Goal: Task Accomplishment & Management: Use online tool/utility

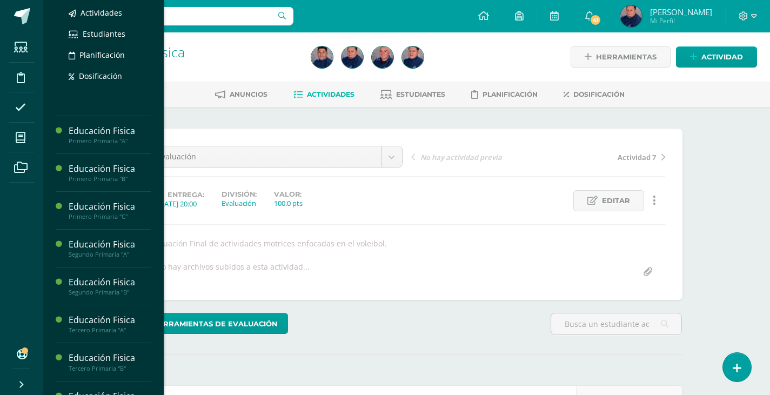
scroll to position [108, 0]
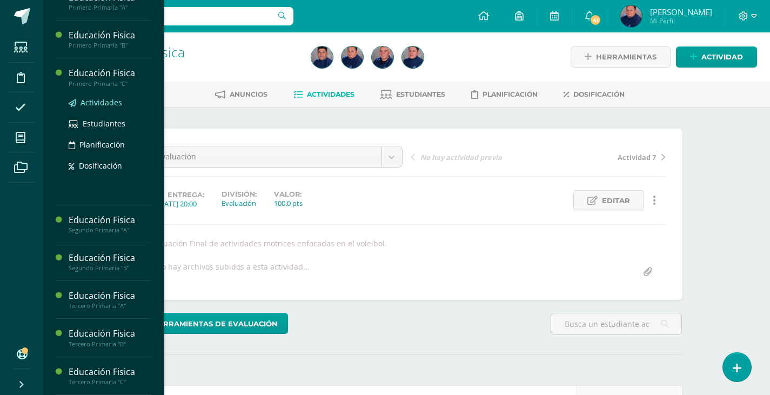
click at [120, 102] on span "Actividades" at bounding box center [102, 102] width 42 height 10
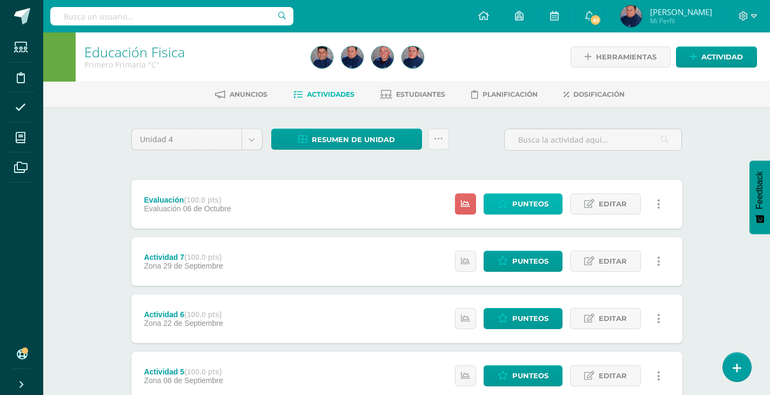
click at [529, 202] on span "Punteos" at bounding box center [530, 204] width 36 height 20
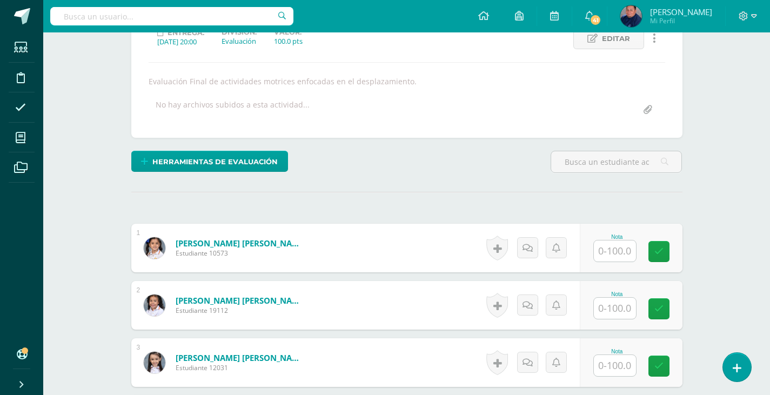
scroll to position [163, 0]
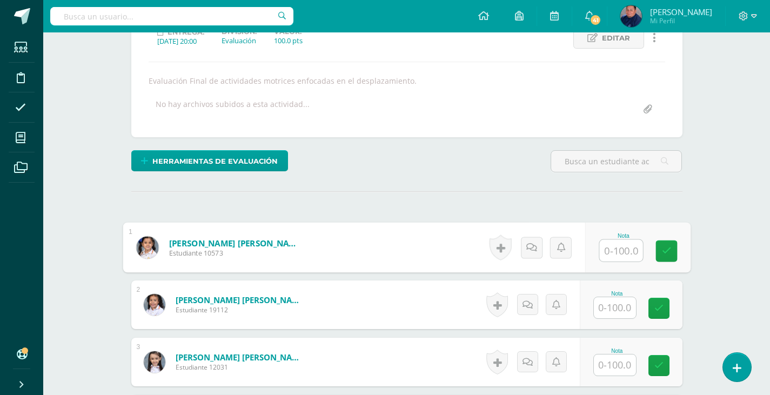
click at [626, 257] on input "text" at bounding box center [620, 251] width 43 height 22
type input "100"
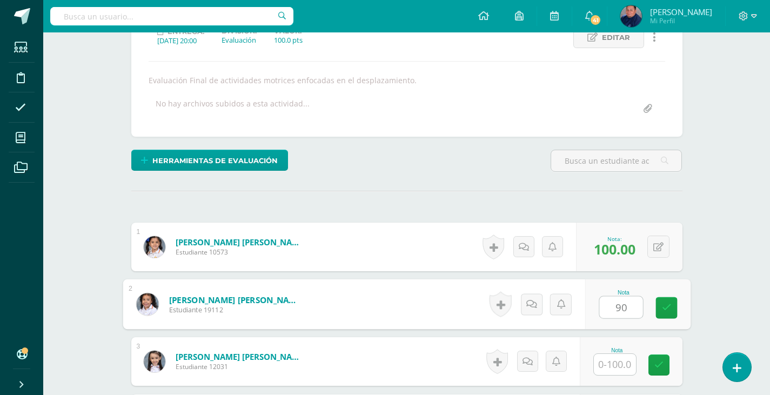
type input "90"
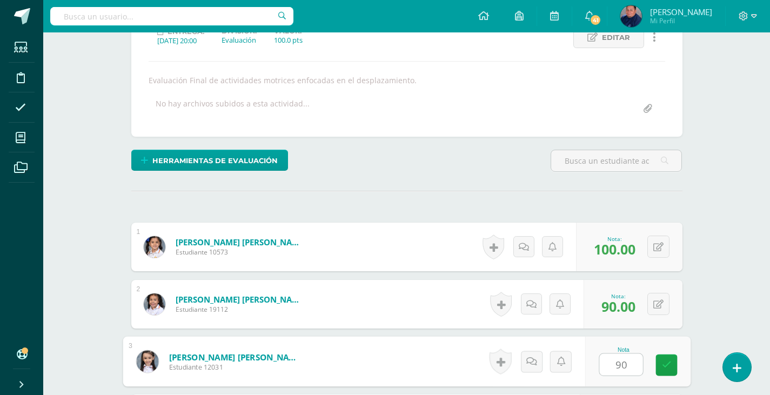
type input "90"
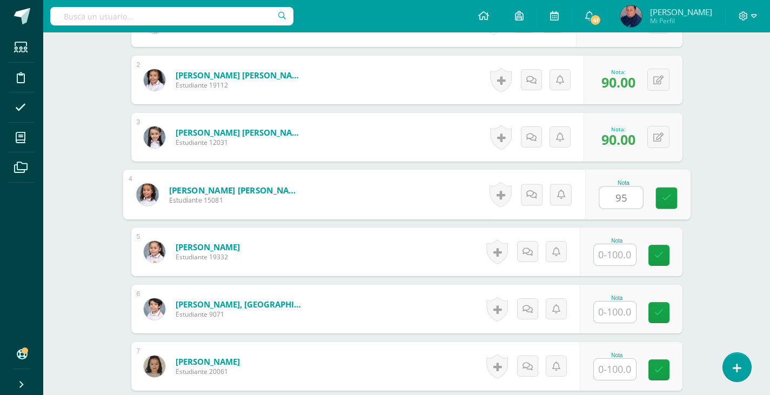
type input "95"
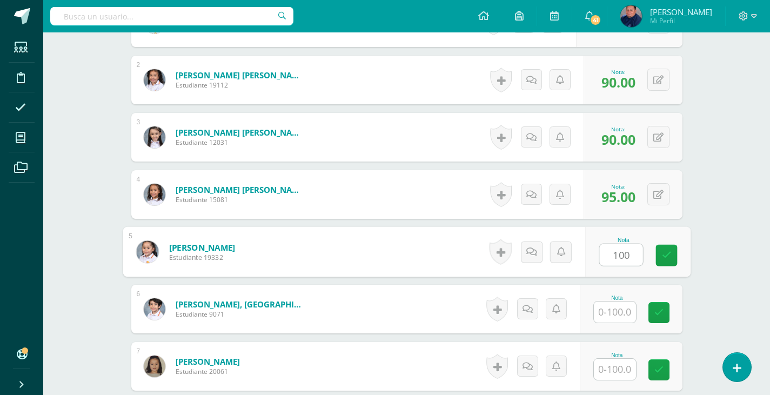
type input "100"
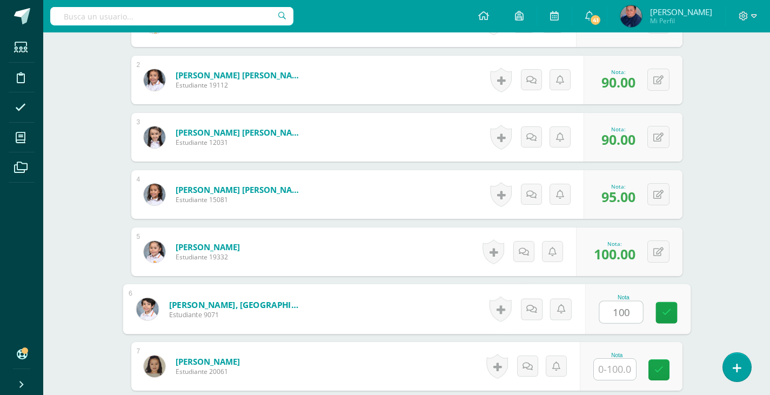
type input "100"
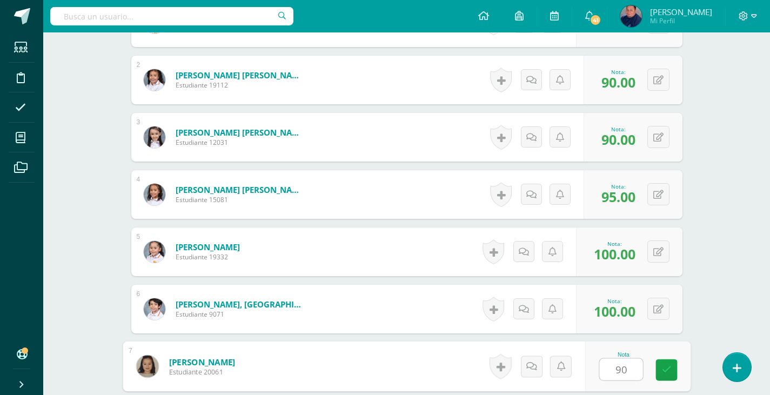
type input "90"
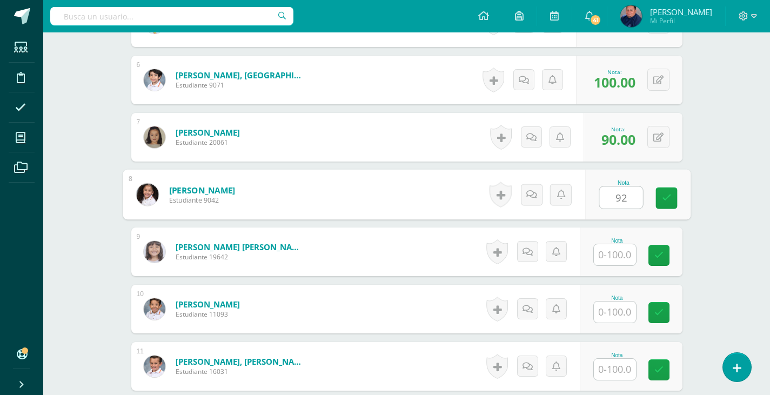
type input "92"
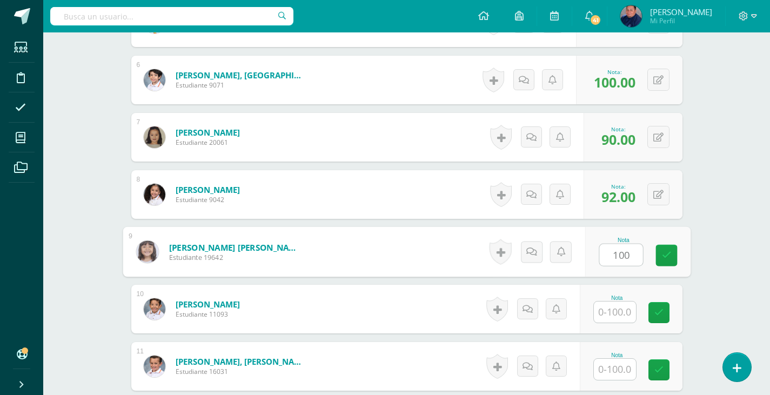
type input "100"
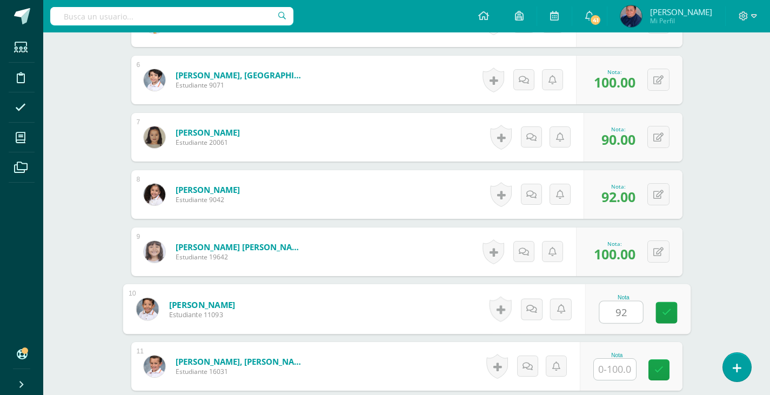
type input "92"
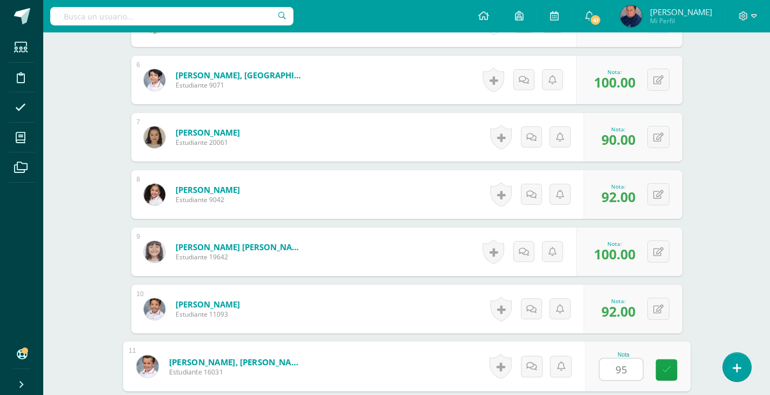
type input "95"
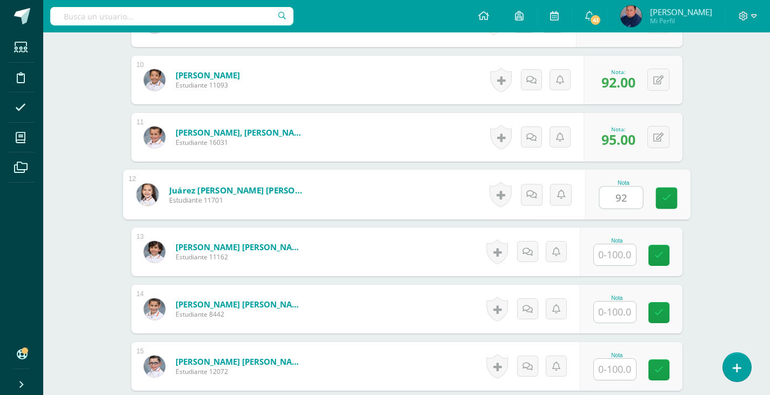
type input "92"
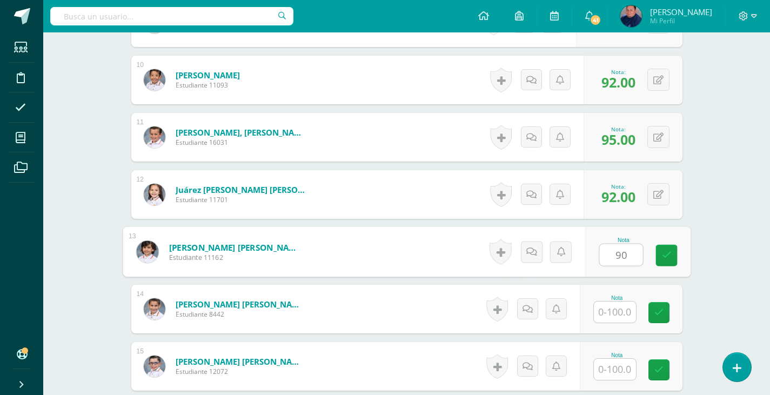
type input "90"
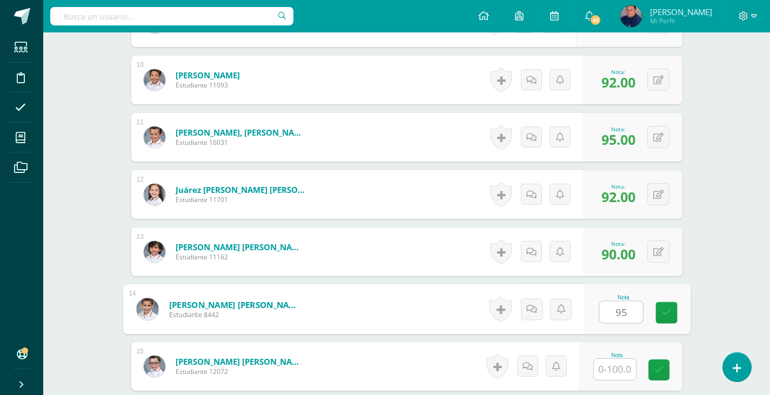
type input "95"
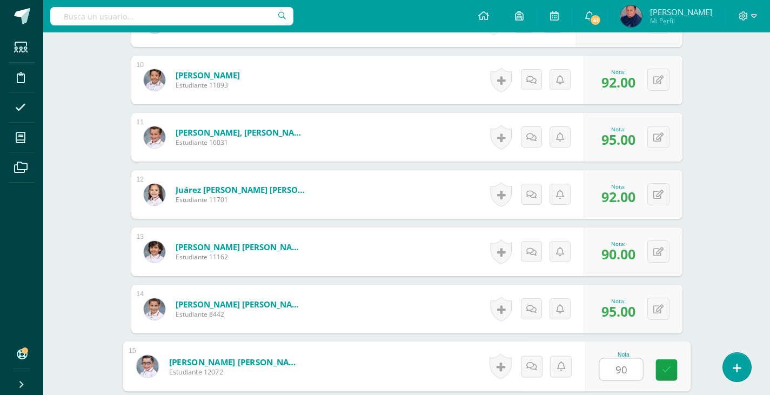
type input "90"
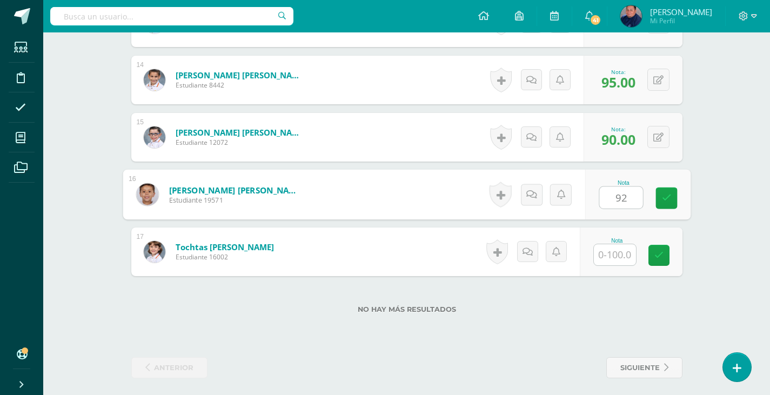
type input "92"
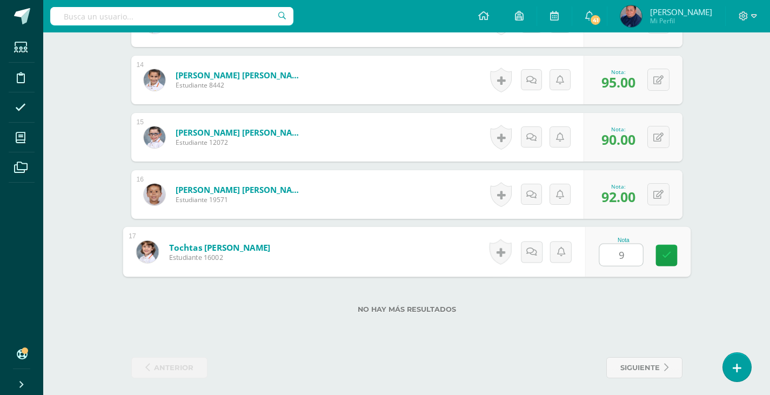
type input "95"
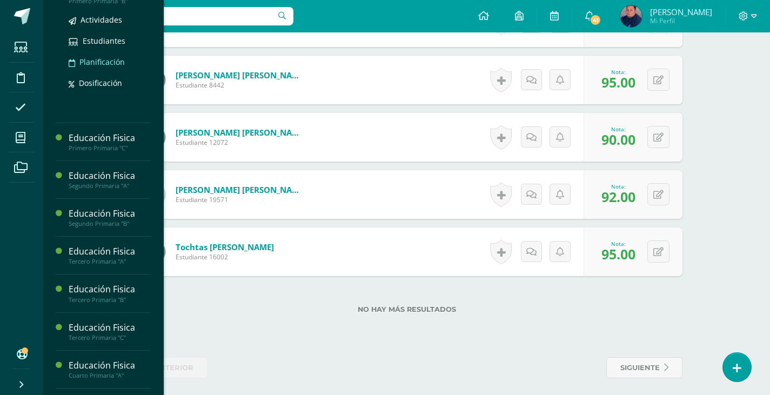
scroll to position [162, 0]
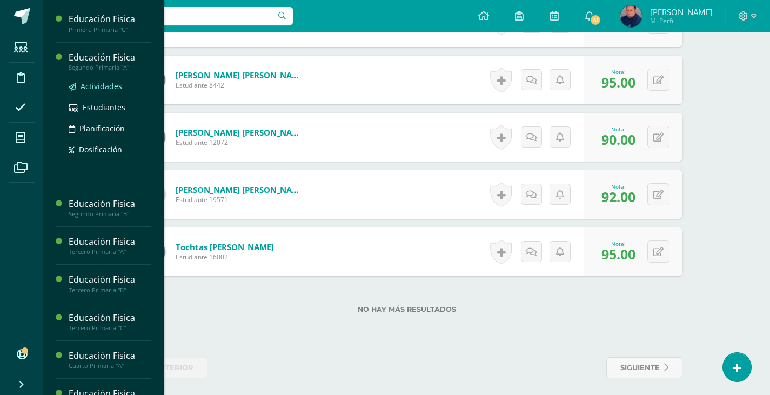
click at [108, 82] on span "Actividades" at bounding box center [102, 86] width 42 height 10
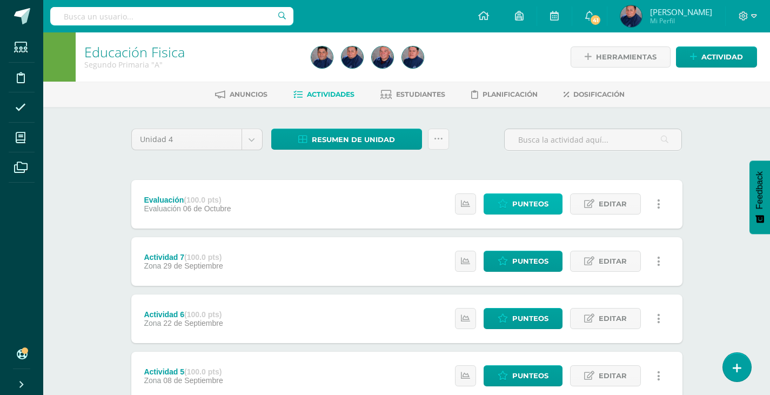
click at [534, 205] on span "Punteos" at bounding box center [530, 204] width 36 height 20
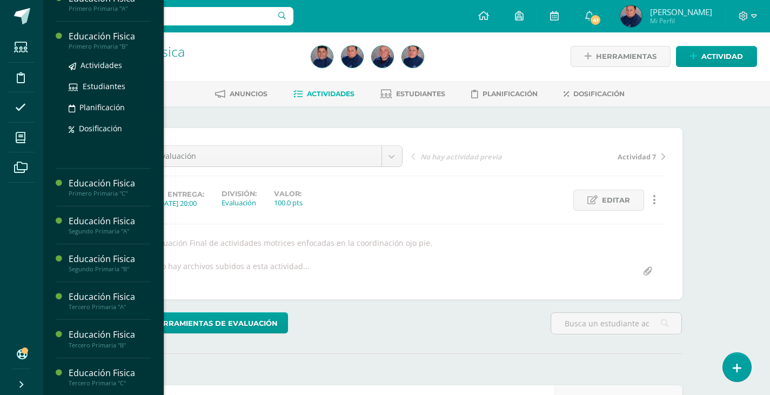
scroll to position [108, 0]
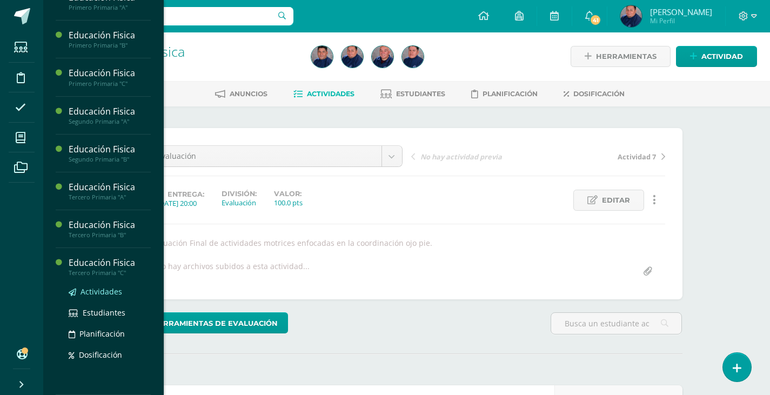
click at [104, 292] on span "Actividades" at bounding box center [102, 291] width 42 height 10
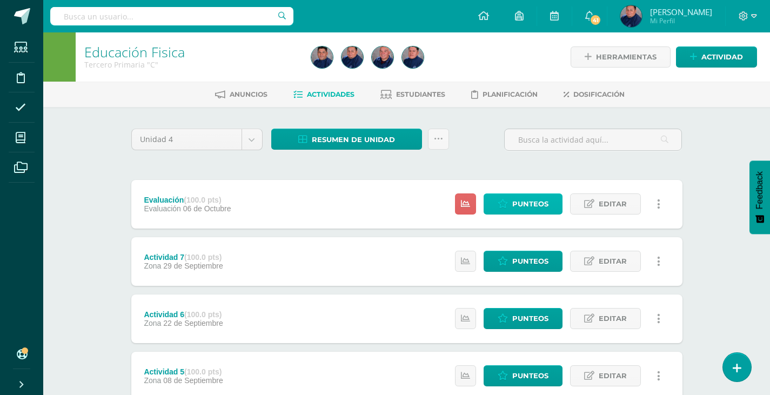
click at [530, 199] on span "Punteos" at bounding box center [530, 204] width 36 height 20
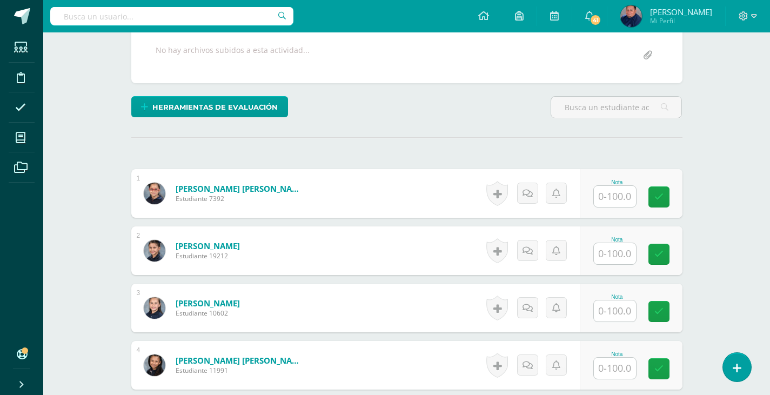
scroll to position [217, 0]
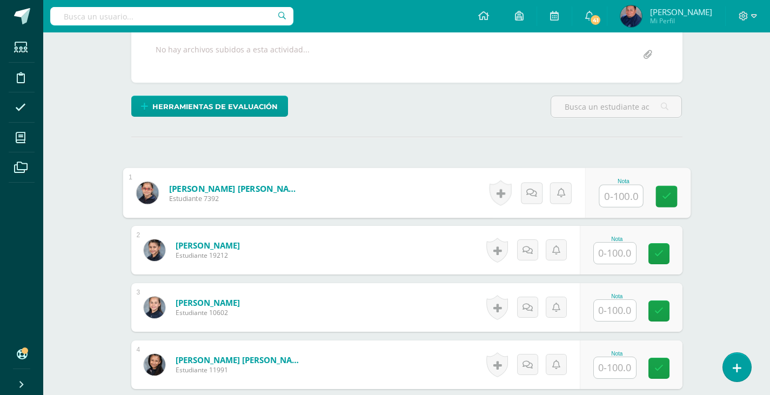
click at [627, 204] on input "text" at bounding box center [620, 196] width 43 height 22
type input "90"
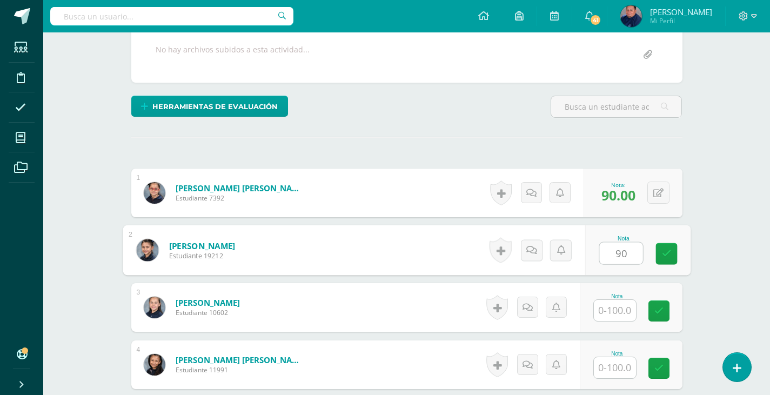
type input "90"
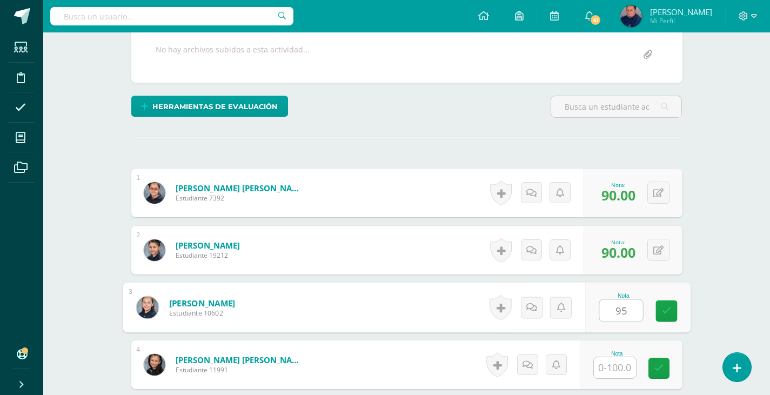
type input "95"
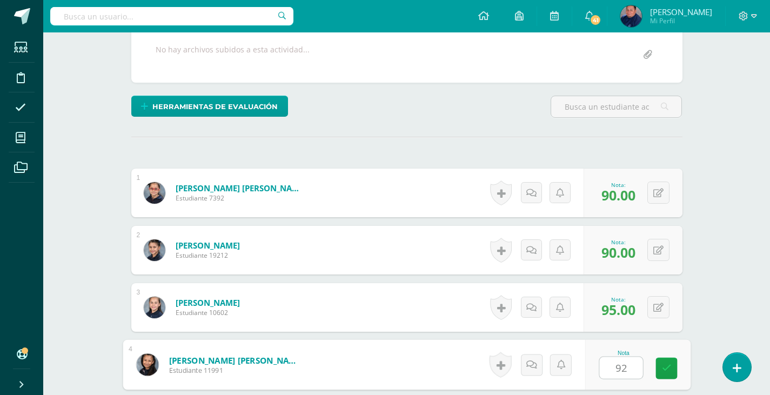
type input "92"
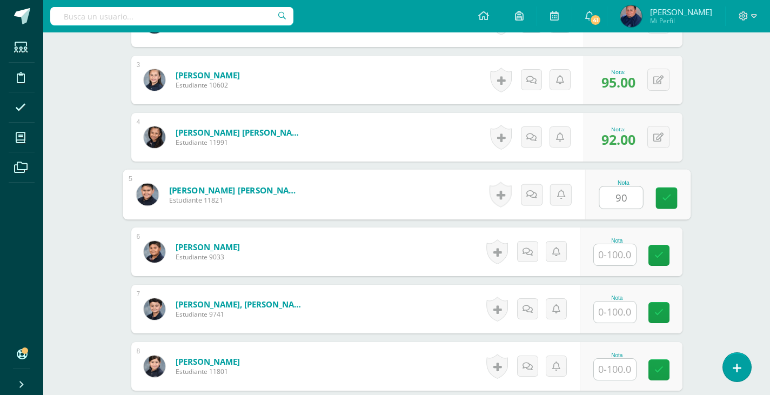
type input "90"
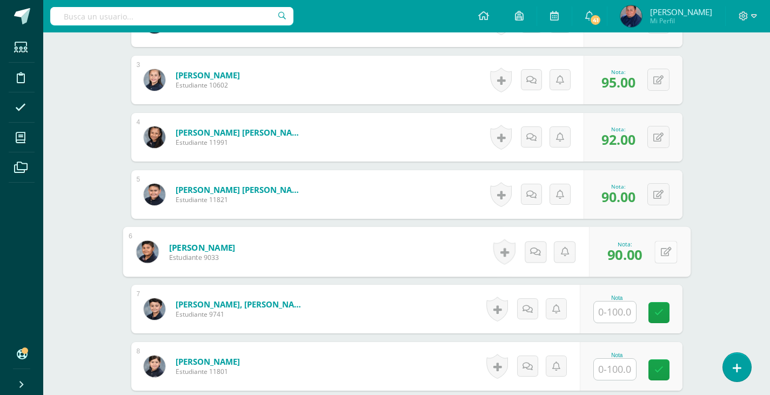
click at [662, 246] on button at bounding box center [665, 251] width 23 height 23
type input "95"
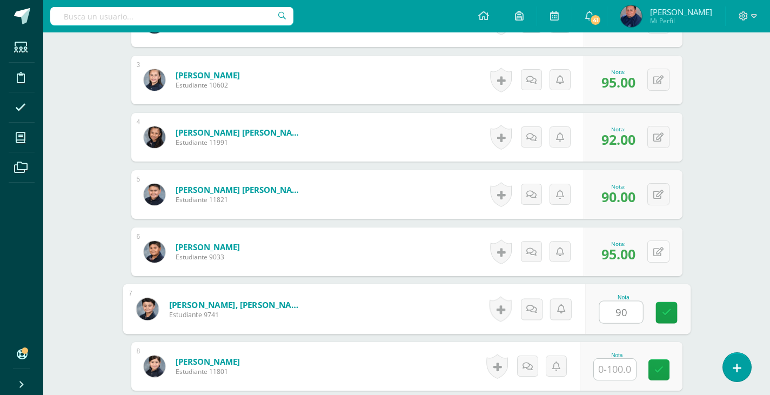
type input "90"
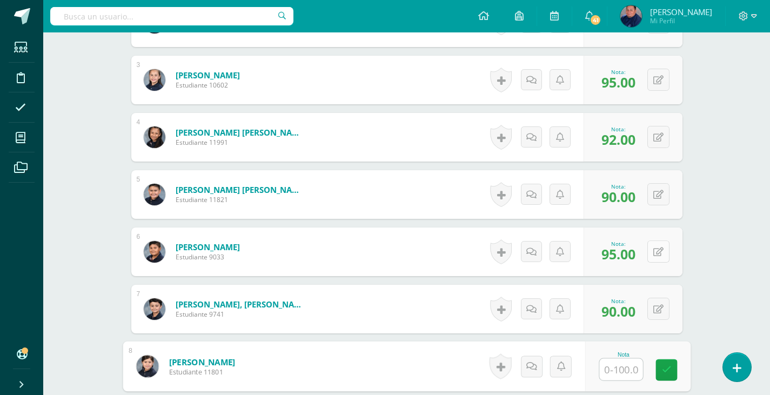
type input "8"
type input "90"
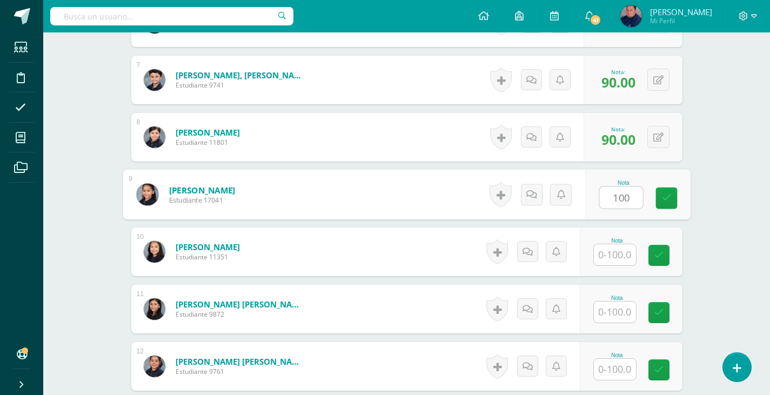
type input "100"
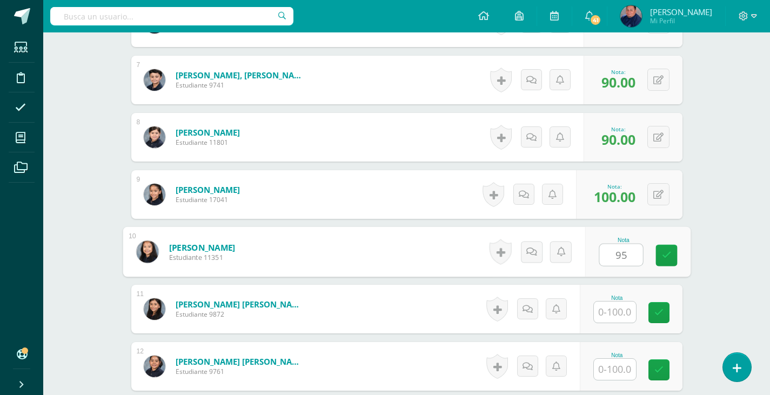
type input "95"
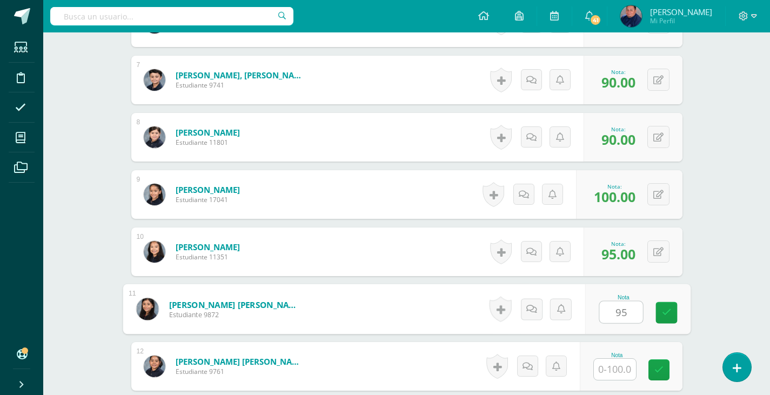
type input "95"
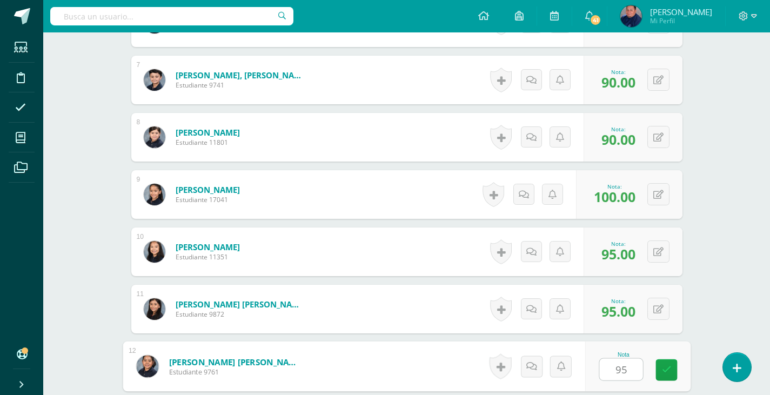
type input "95"
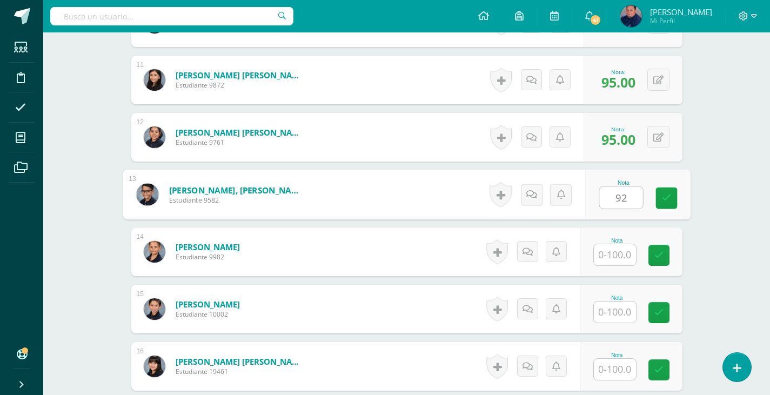
type input "92"
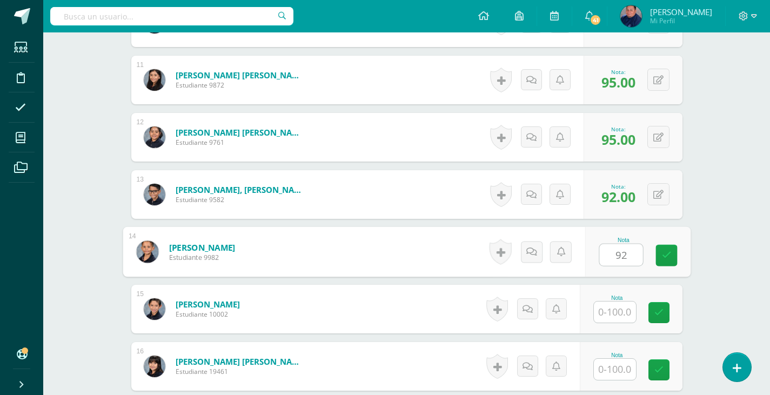
type input "92"
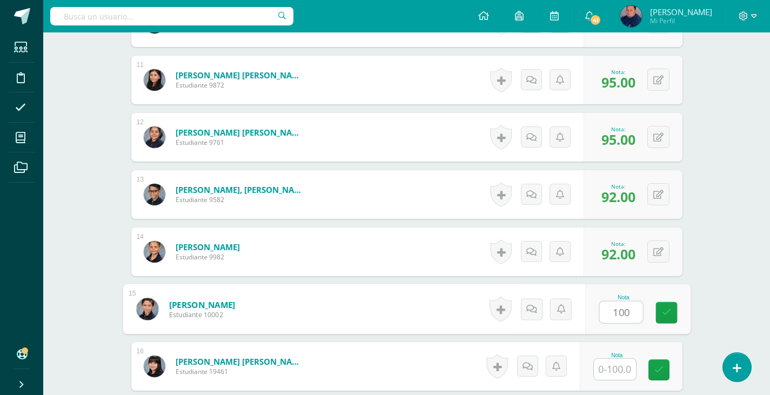
type input "100"
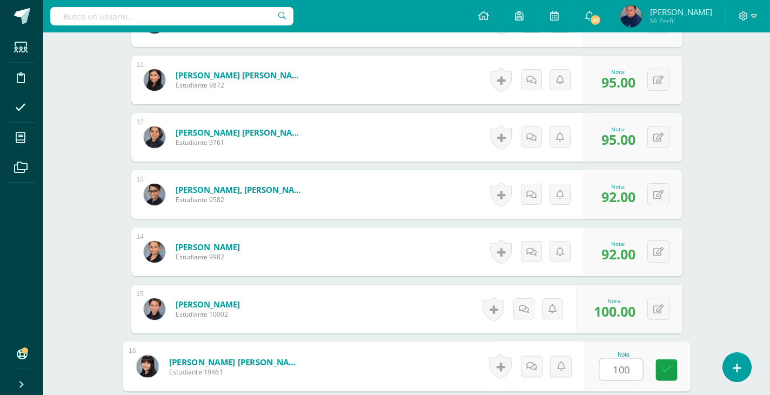
type input "100"
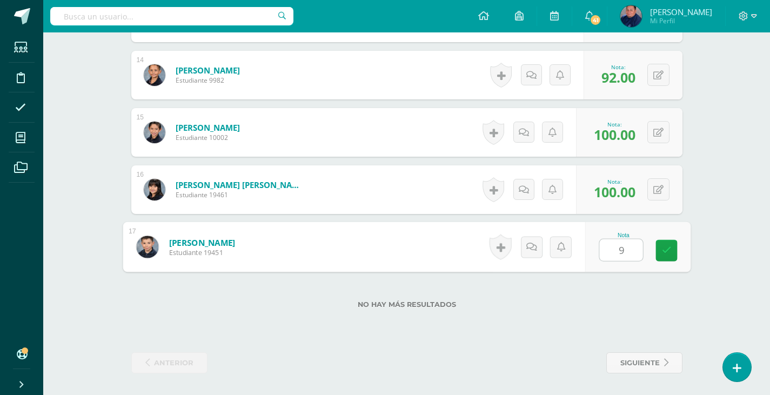
type input "95"
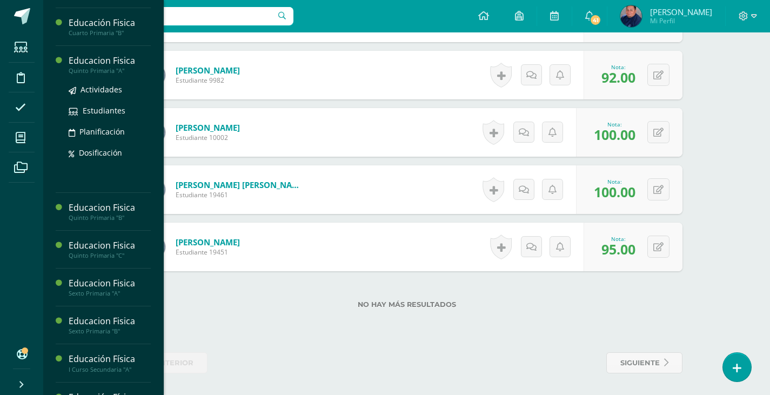
scroll to position [432, 0]
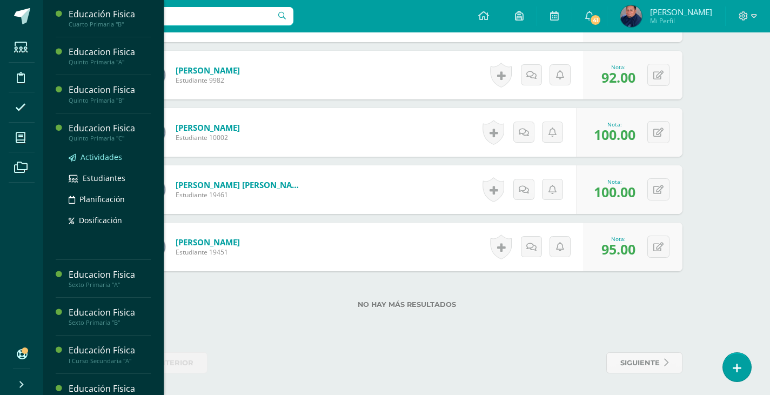
click at [113, 156] on span "Actividades" at bounding box center [102, 157] width 42 height 10
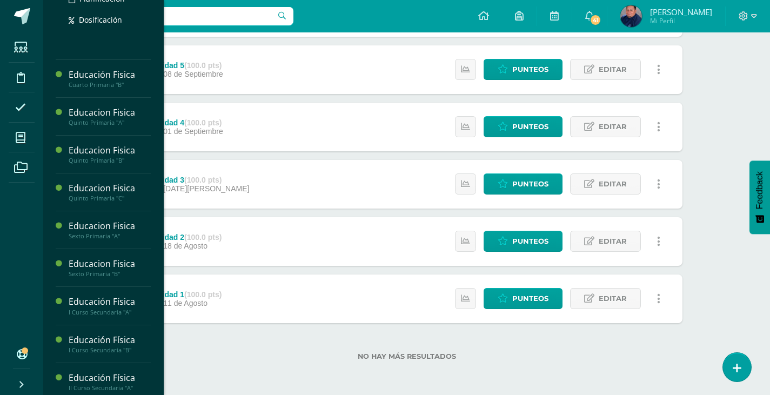
scroll to position [486, 0]
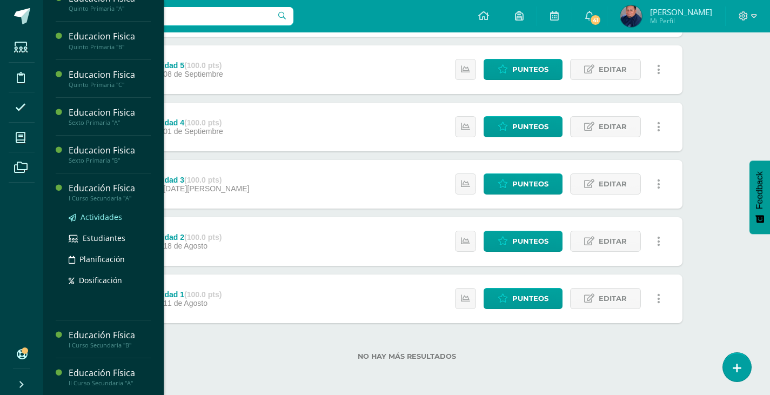
click at [106, 216] on span "Actividades" at bounding box center [102, 217] width 42 height 10
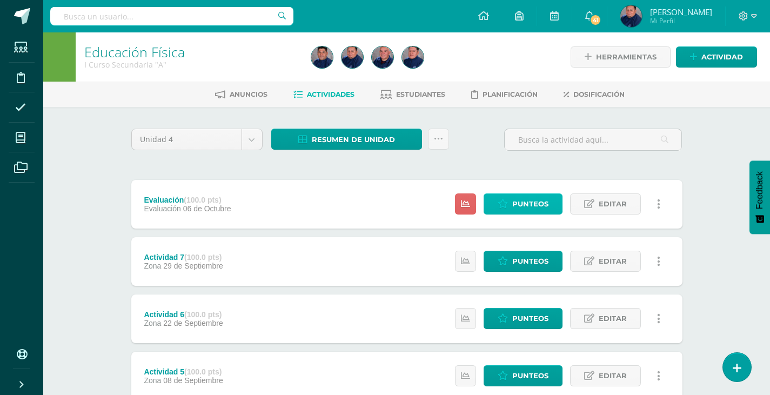
click at [512, 210] on link "Punteos" at bounding box center [523, 203] width 79 height 21
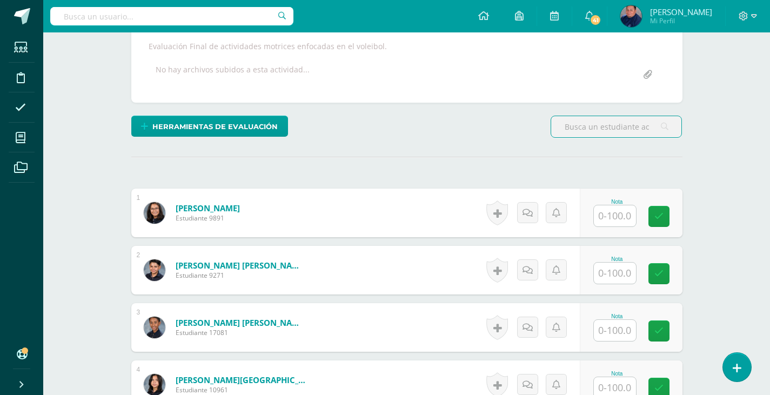
scroll to position [226, 0]
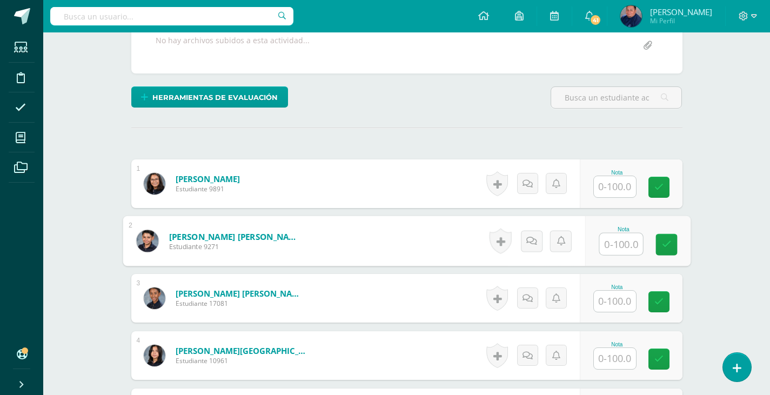
click at [615, 238] on input "text" at bounding box center [620, 244] width 43 height 22
type input "95"
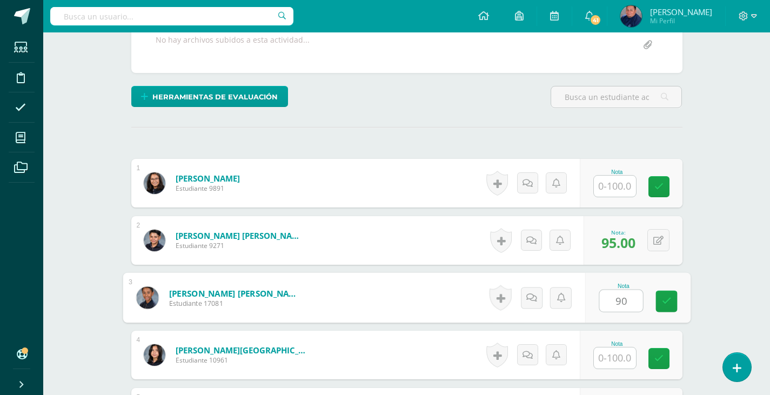
type input "90"
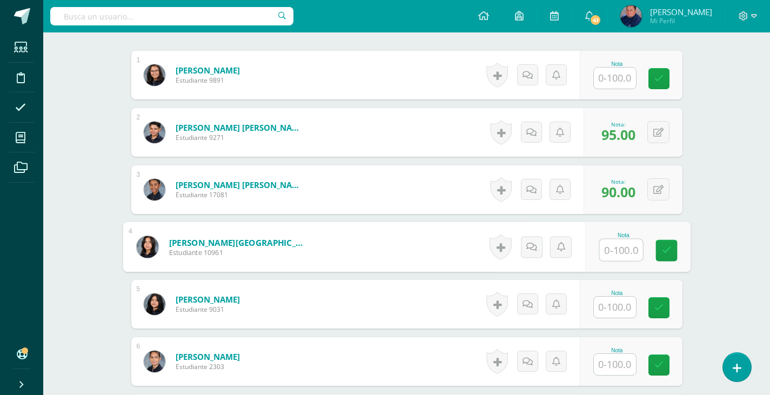
scroll to position [389, 0]
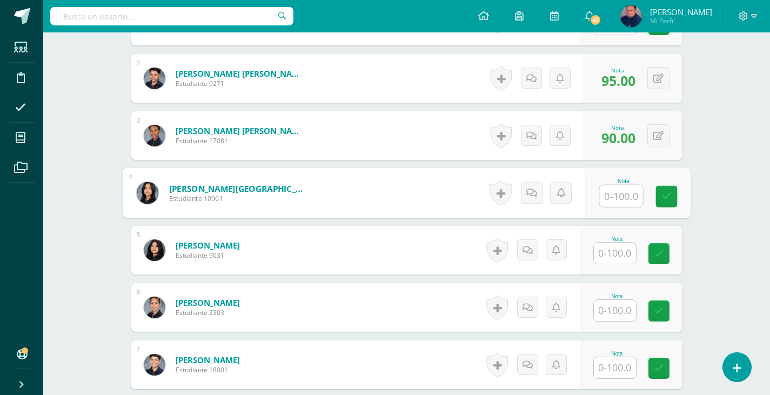
click at [621, 303] on input "text" at bounding box center [615, 310] width 42 height 21
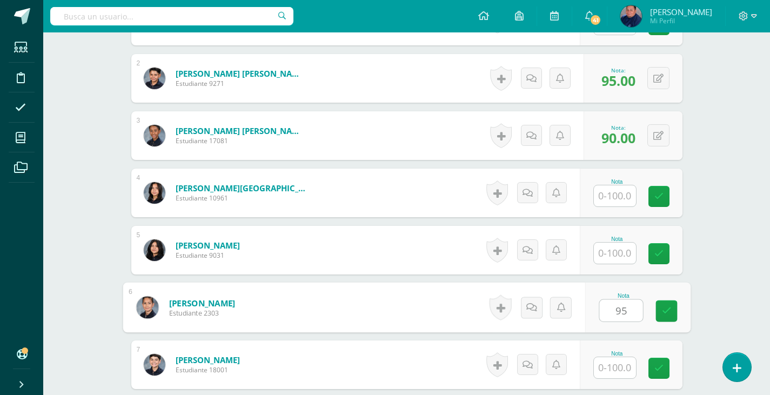
type input "95"
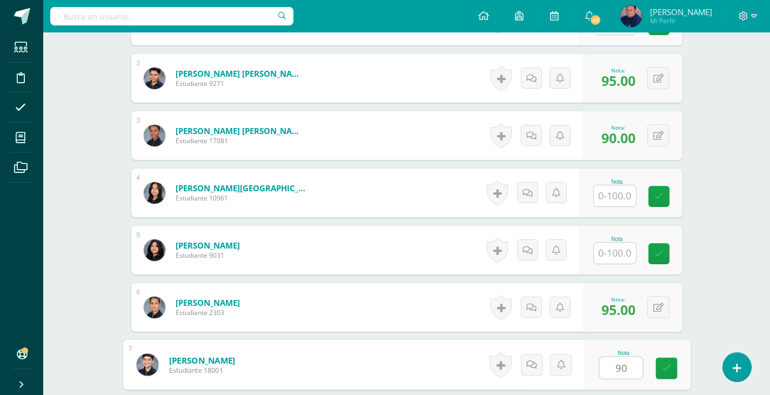
type input "90"
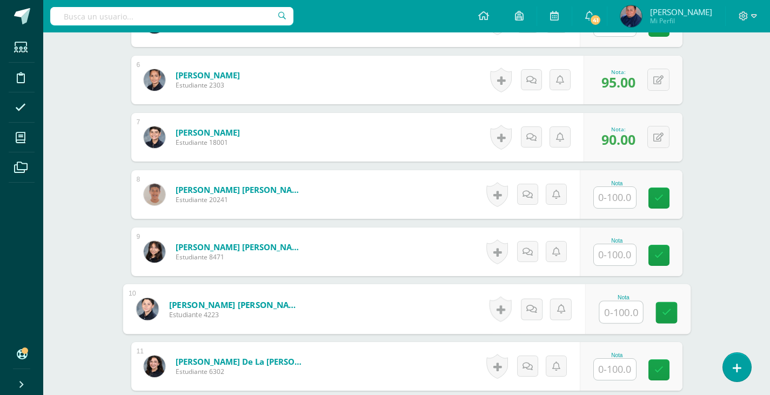
click at [615, 311] on input "text" at bounding box center [620, 312] width 43 height 22
click at [620, 198] on input "text" at bounding box center [615, 197] width 42 height 21
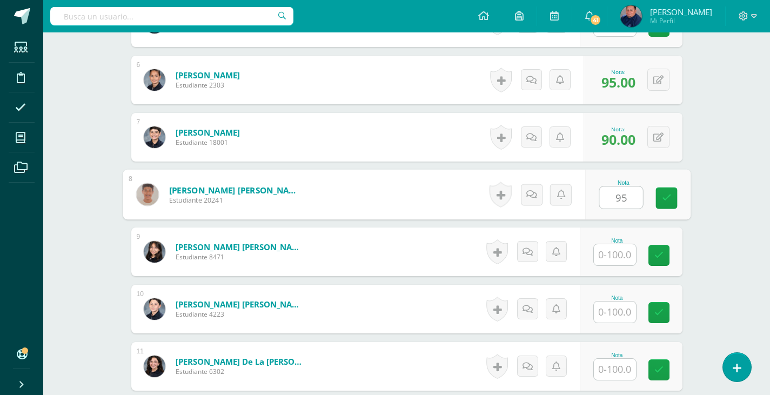
type input "95"
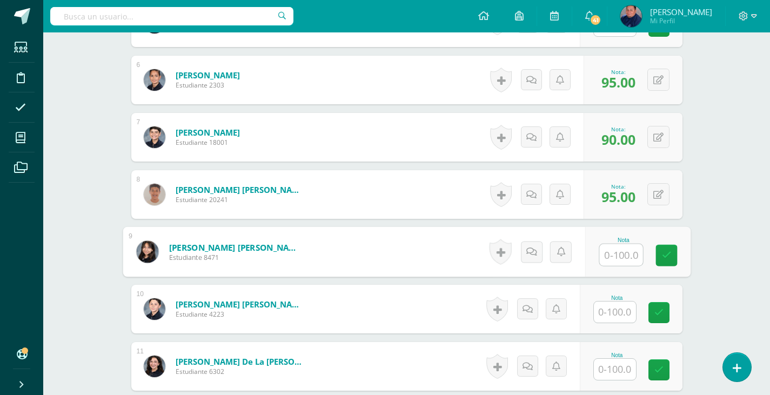
click at [630, 305] on input "text" at bounding box center [615, 311] width 42 height 21
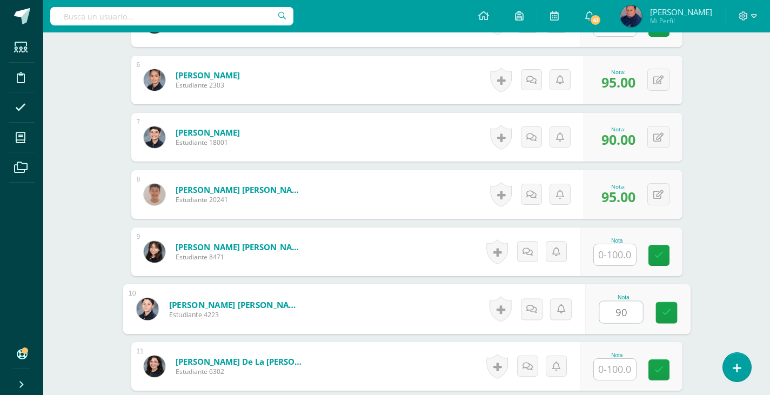
type input "90"
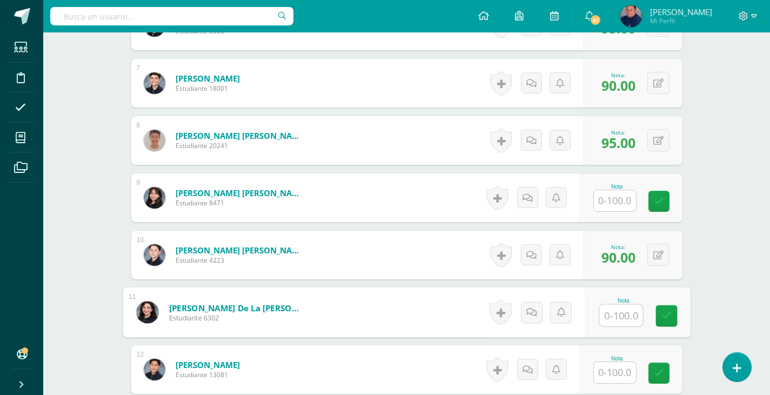
scroll to position [725, 0]
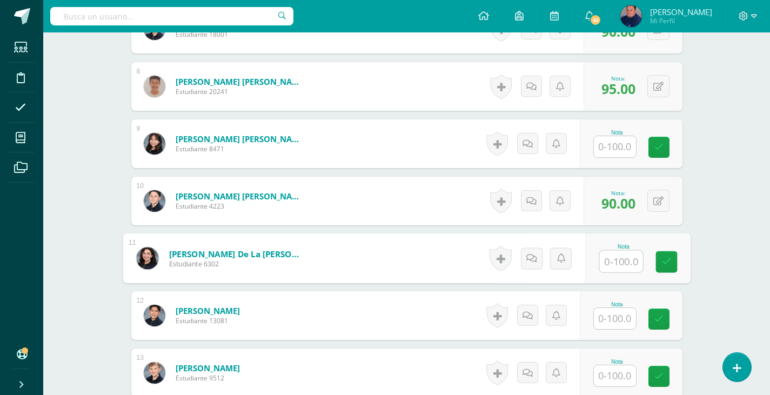
click at [618, 320] on input "text" at bounding box center [615, 318] width 42 height 21
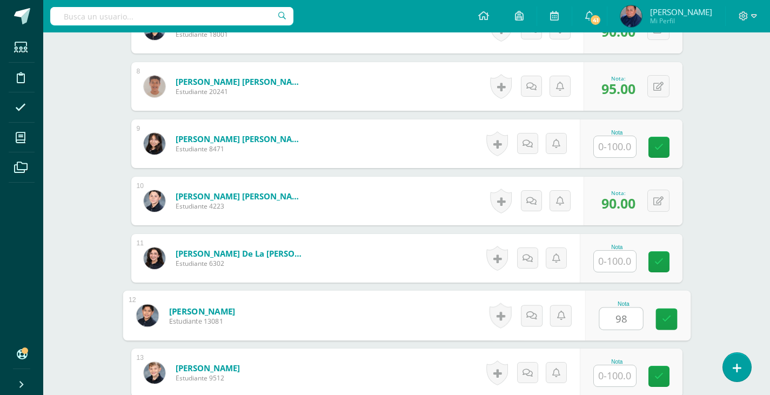
type input "98"
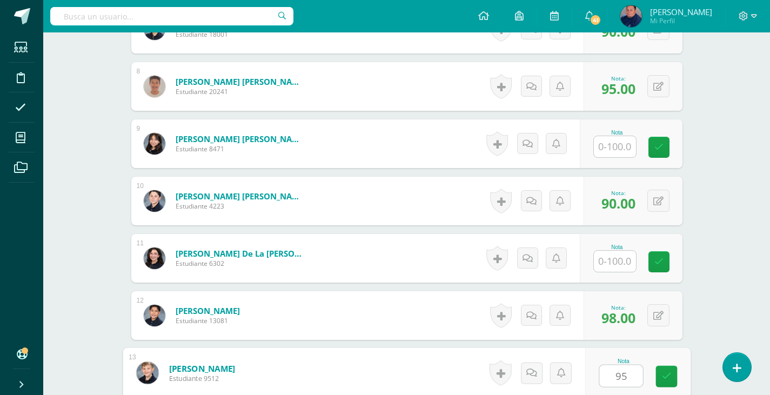
type input "95"
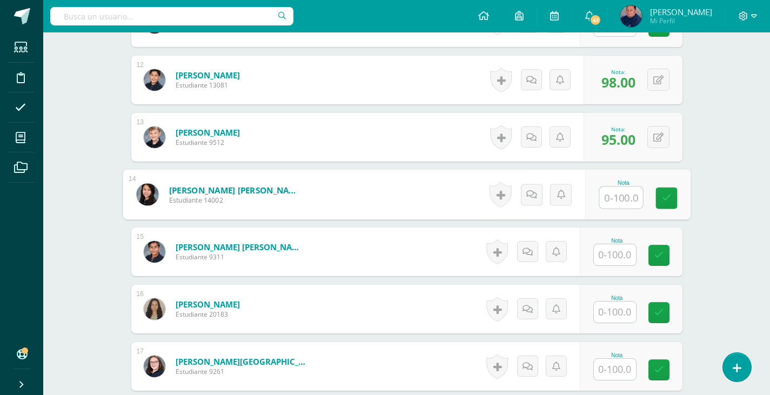
click at [627, 252] on input "text" at bounding box center [615, 254] width 42 height 21
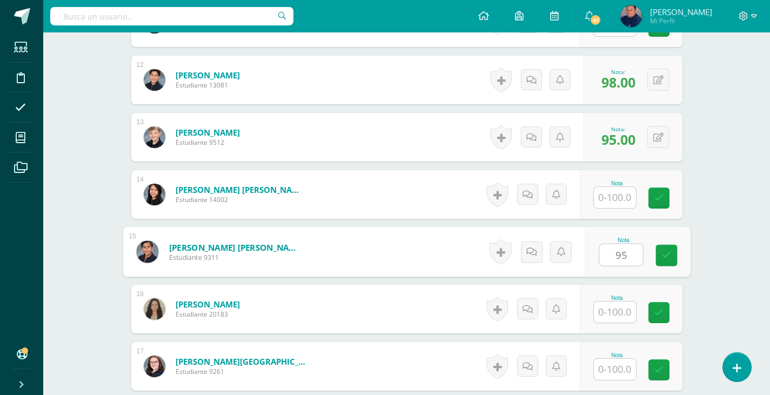
type input "95"
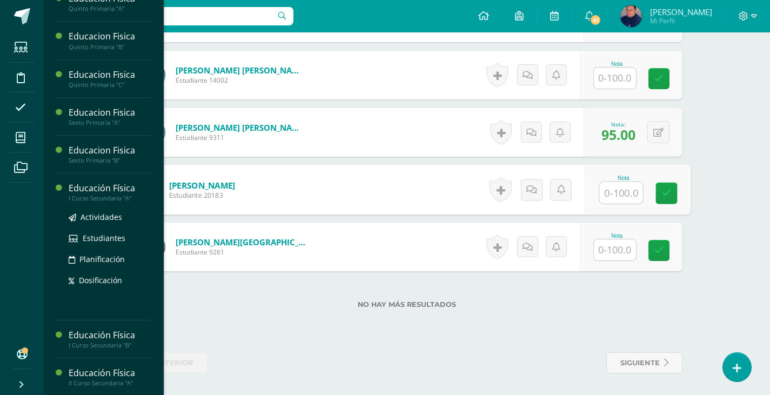
scroll to position [540, 0]
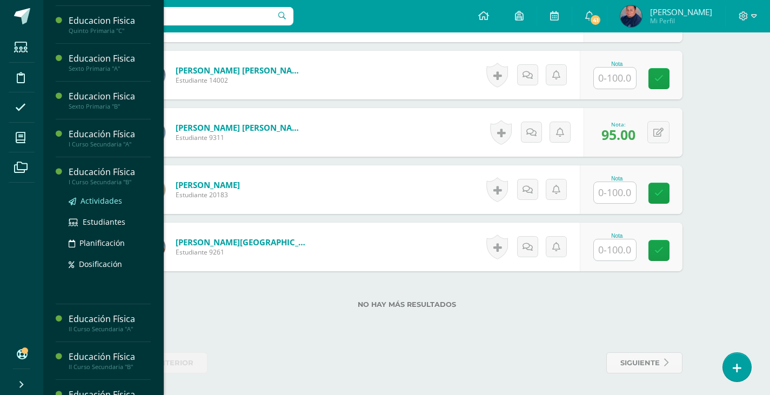
click at [88, 203] on span "Actividades" at bounding box center [102, 201] width 42 height 10
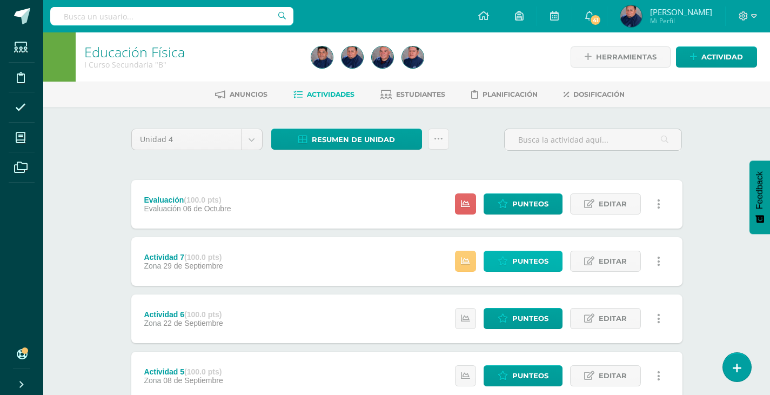
click at [533, 266] on span "Punteos" at bounding box center [530, 261] width 36 height 20
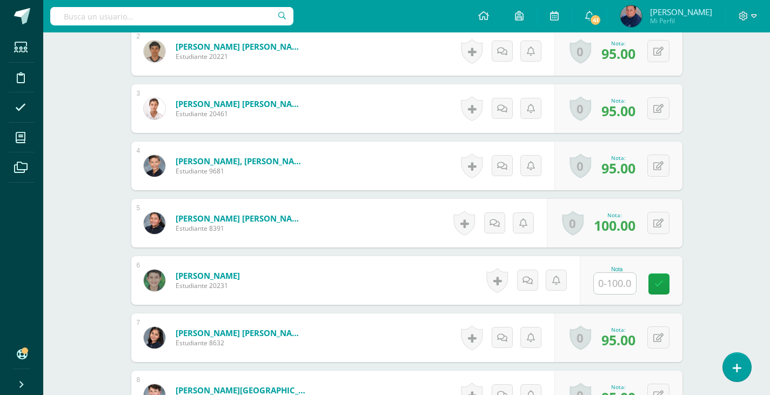
scroll to position [433, 0]
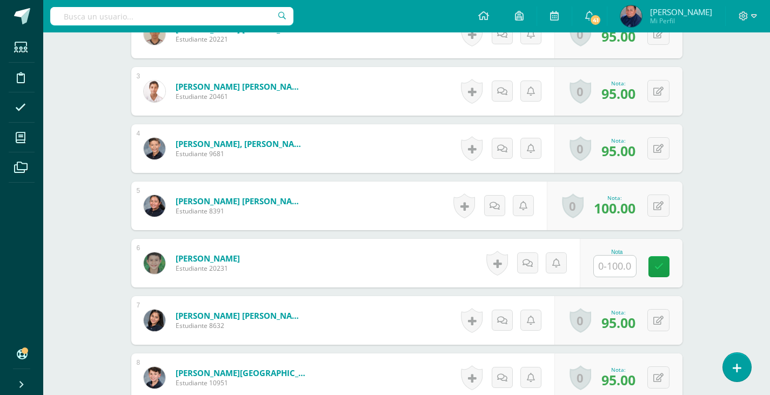
click at [614, 267] on input "text" at bounding box center [615, 266] width 42 height 21
type input "90"
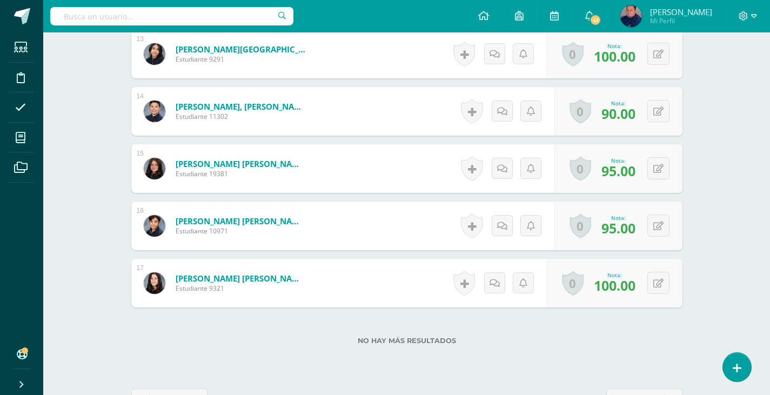
scroll to position [1079, 0]
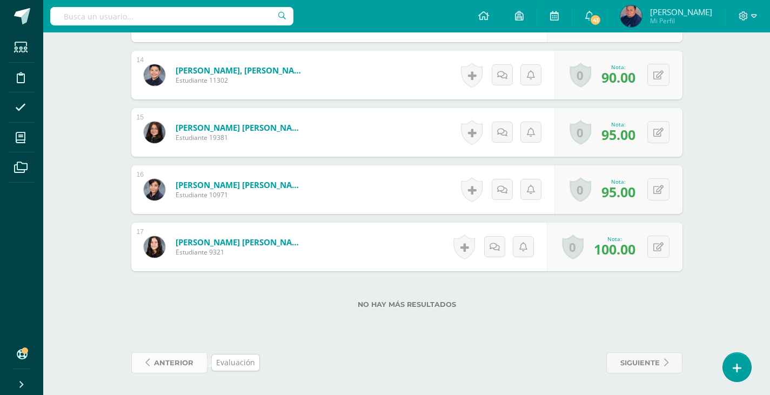
click at [172, 358] on span "anterior" at bounding box center [173, 363] width 39 height 20
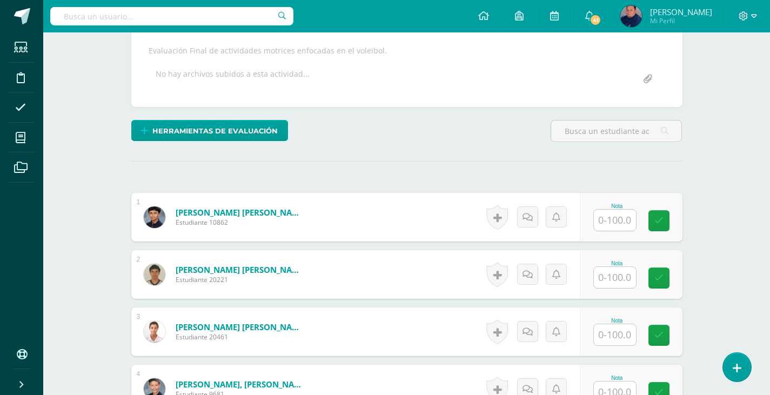
scroll to position [227, 0]
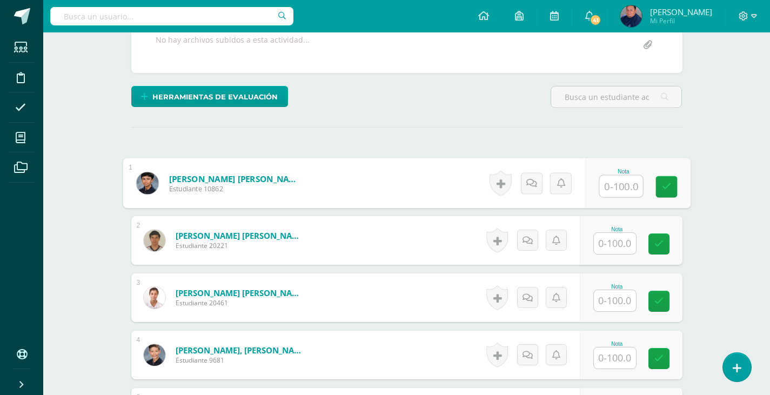
click at [608, 179] on input "text" at bounding box center [620, 187] width 43 height 22
type input "95"
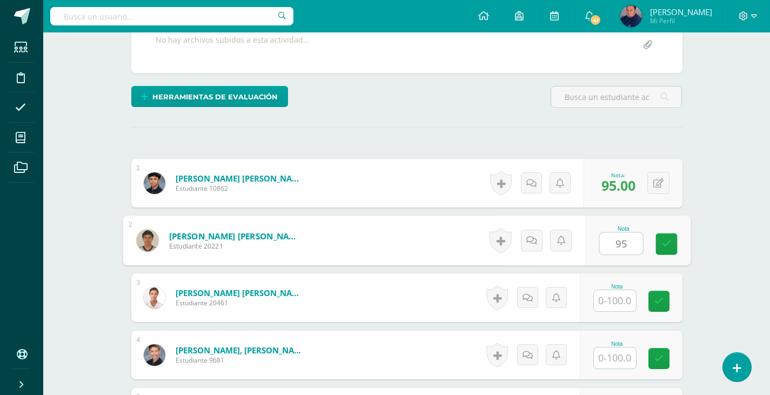
scroll to position [227, 0]
type input "95"
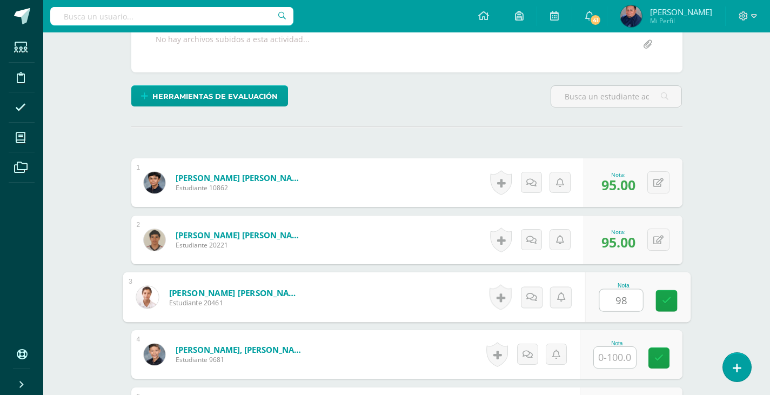
type input "98"
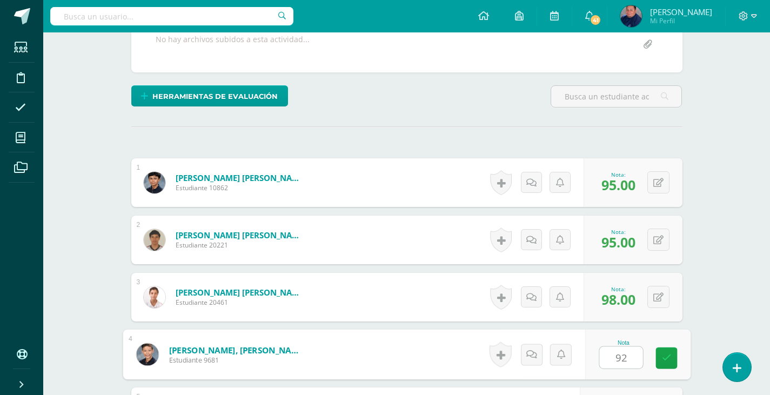
type input "92"
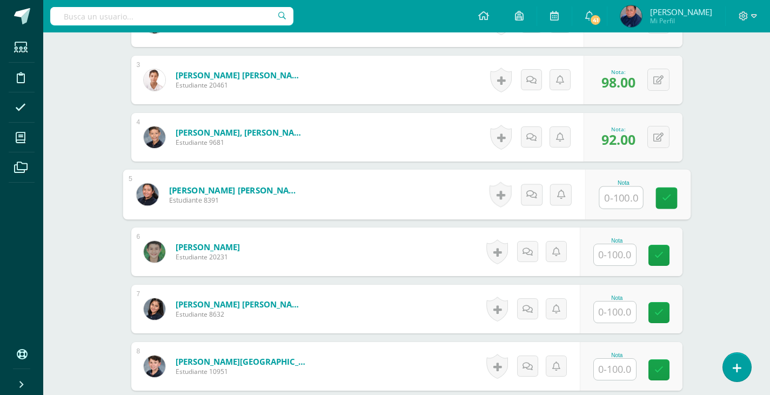
click at [615, 251] on input "text" at bounding box center [615, 254] width 42 height 21
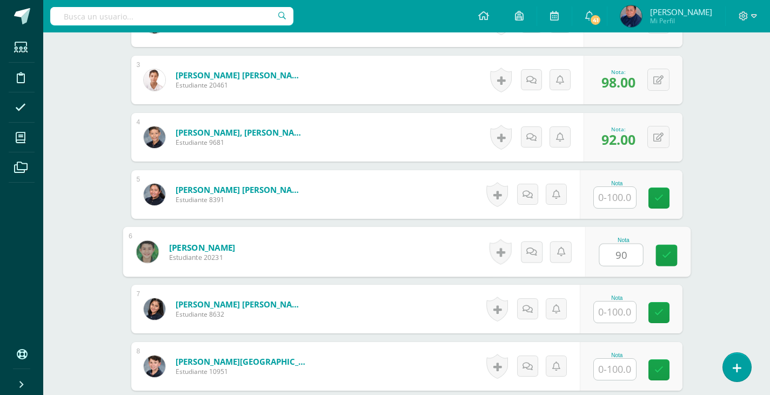
type input "90"
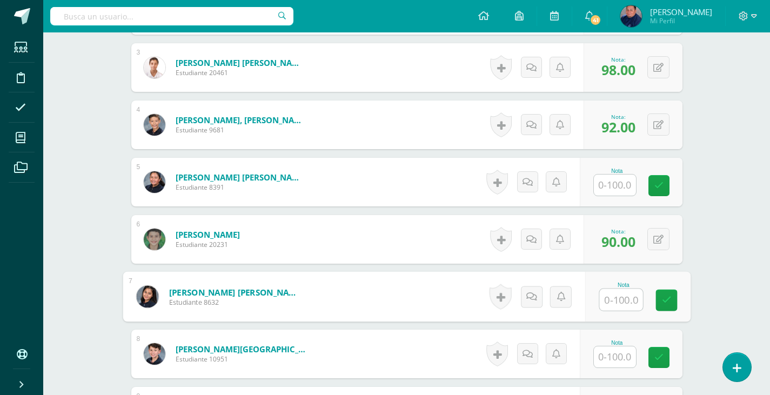
scroll to position [499, 0]
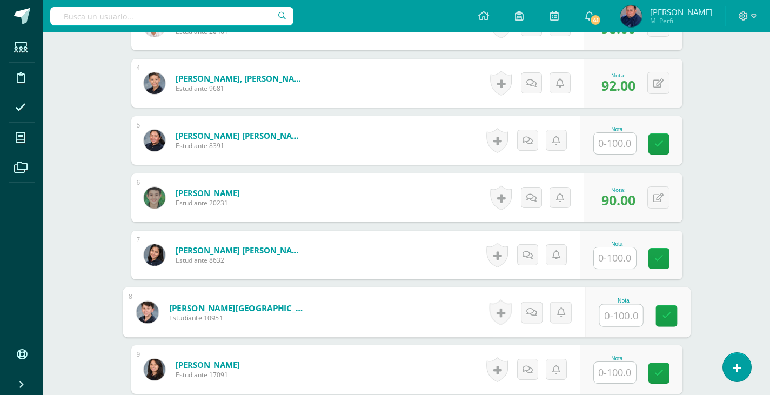
click at [615, 313] on input "text" at bounding box center [620, 316] width 43 height 22
type input "95"
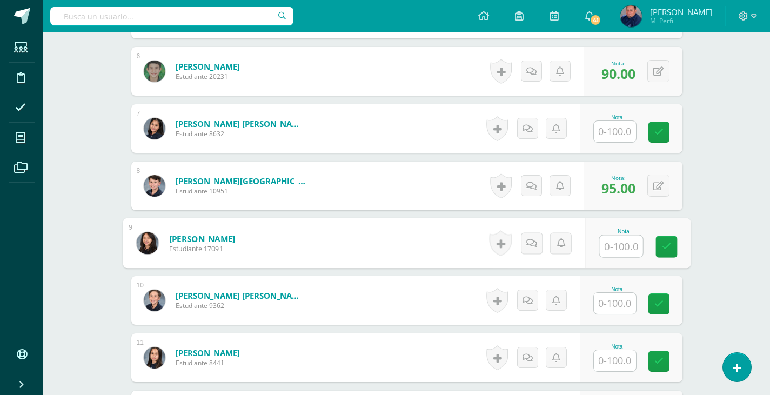
scroll to position [661, 0]
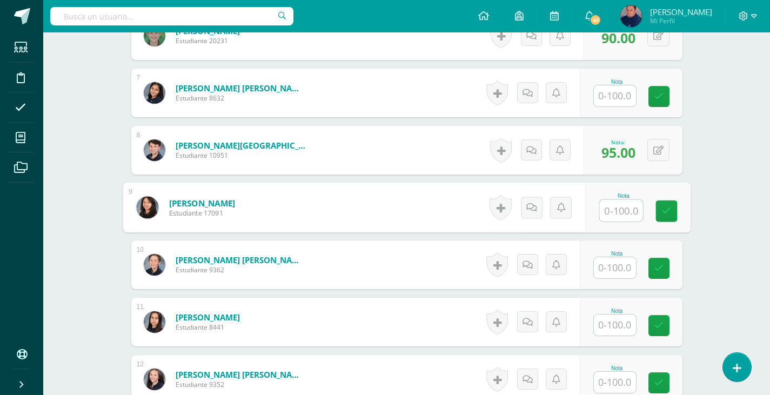
click at [617, 270] on input "text" at bounding box center [615, 267] width 42 height 21
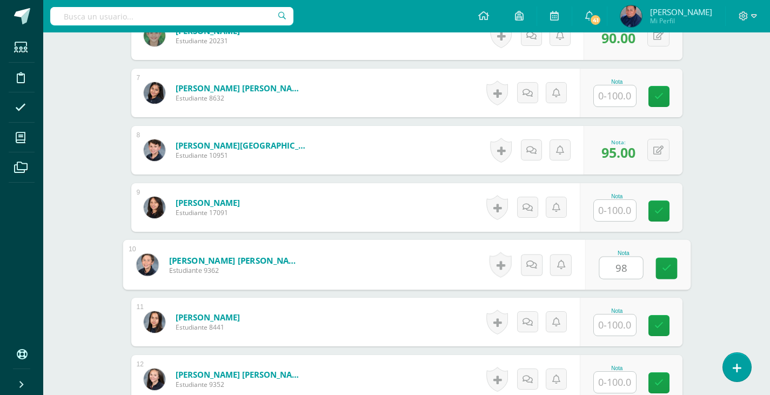
type input "98"
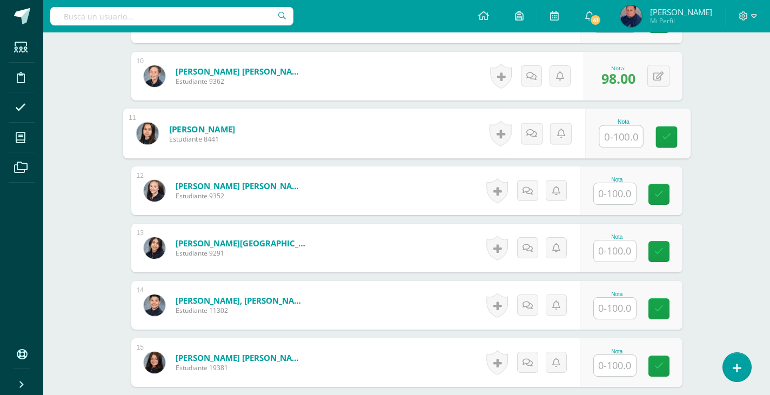
scroll to position [877, 0]
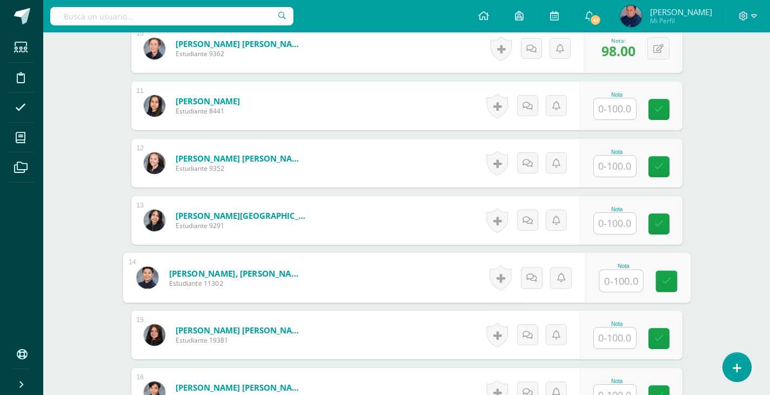
click at [603, 280] on input "text" at bounding box center [620, 281] width 43 height 22
type input "90"
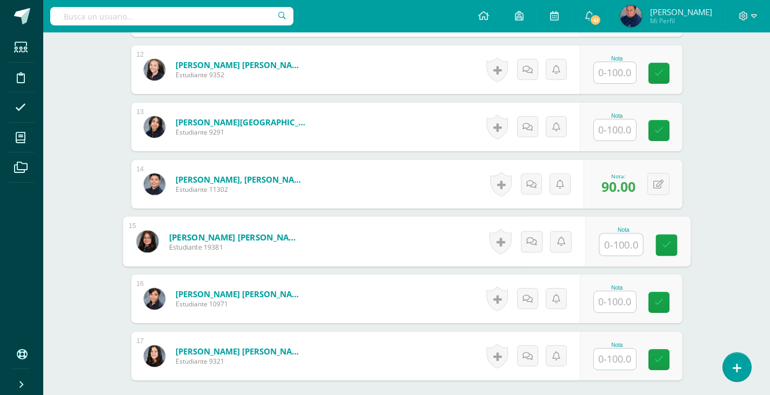
scroll to position [985, 0]
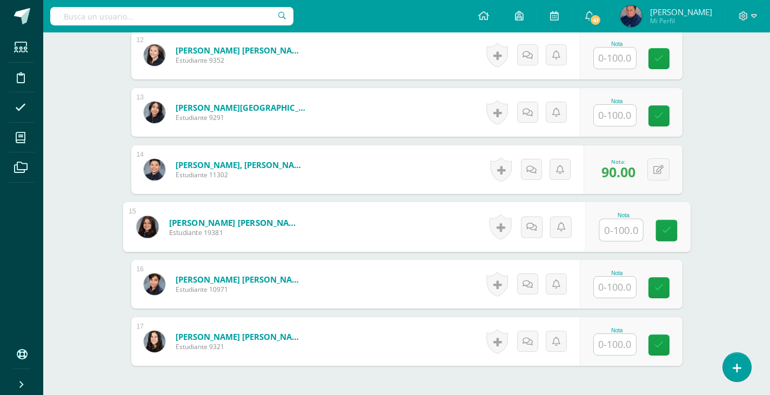
click at [619, 285] on input "text" at bounding box center [615, 287] width 42 height 21
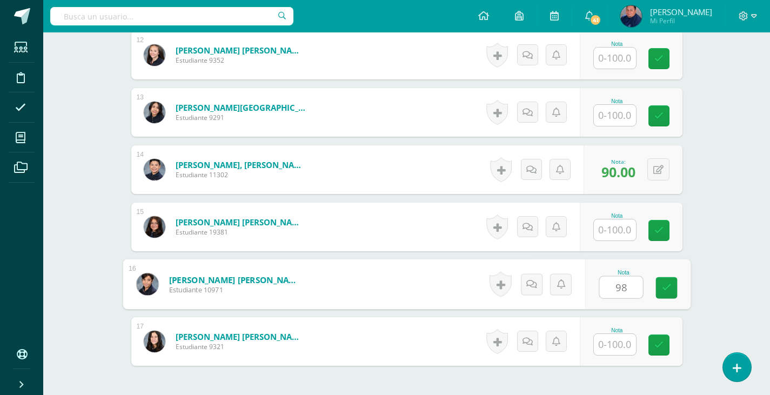
type input "98"
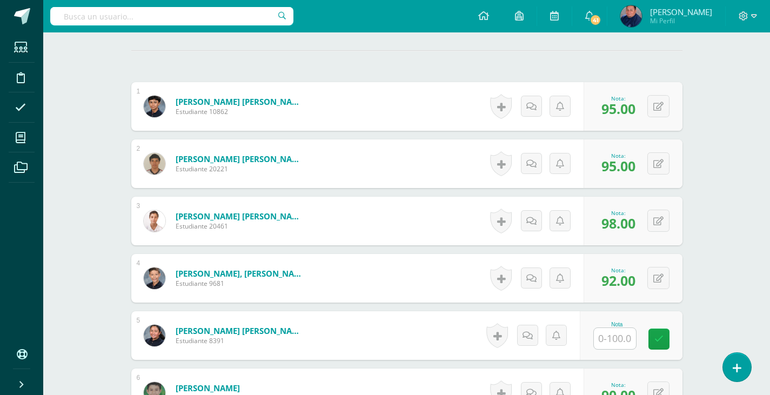
scroll to position [323, 0]
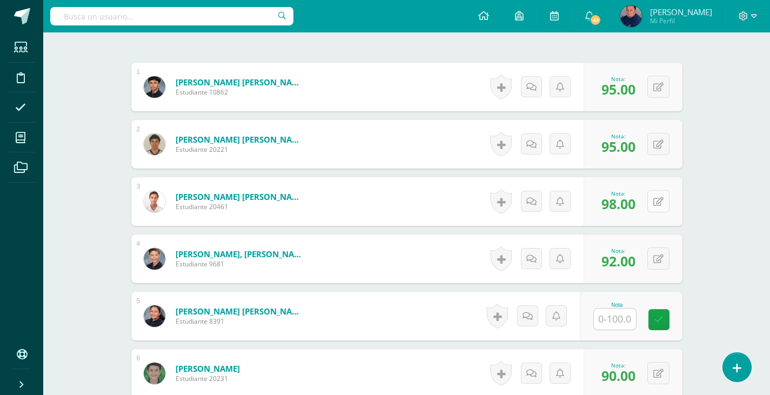
click at [663, 198] on button at bounding box center [658, 201] width 22 height 22
type input "90"
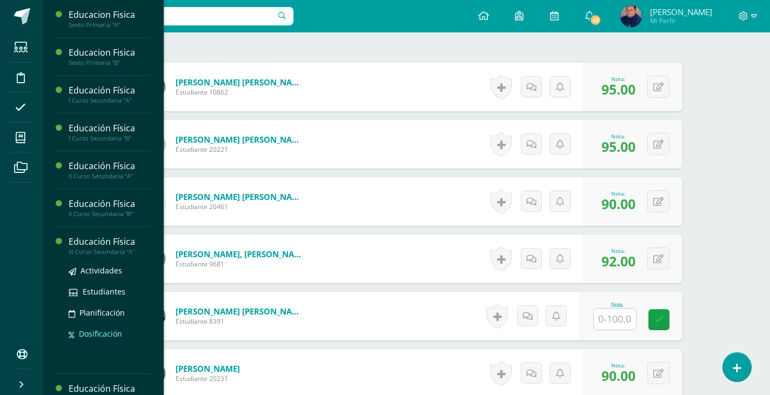
scroll to position [676, 0]
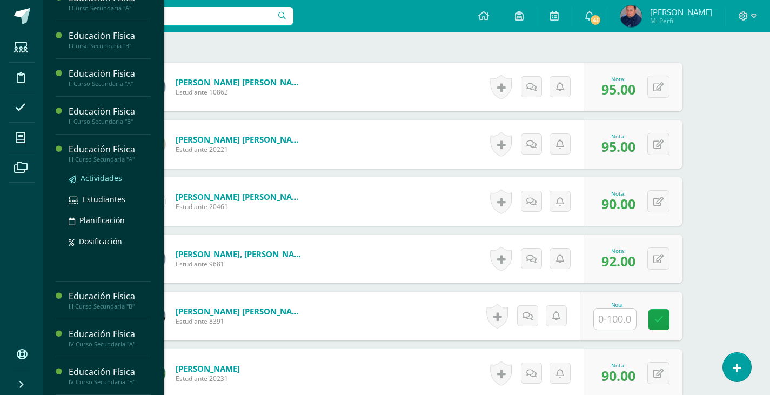
click at [92, 174] on span "Actividades" at bounding box center [102, 178] width 42 height 10
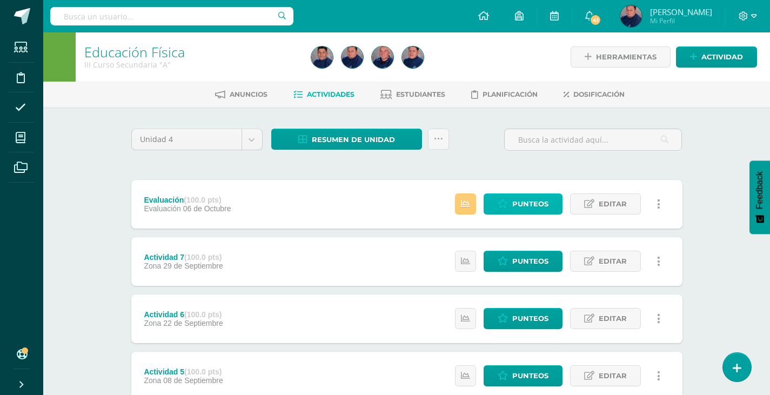
click at [542, 209] on span "Punteos" at bounding box center [530, 204] width 36 height 20
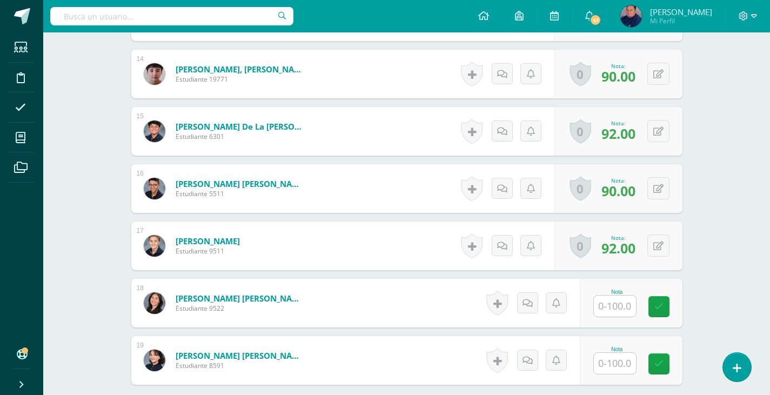
scroll to position [1194, 0]
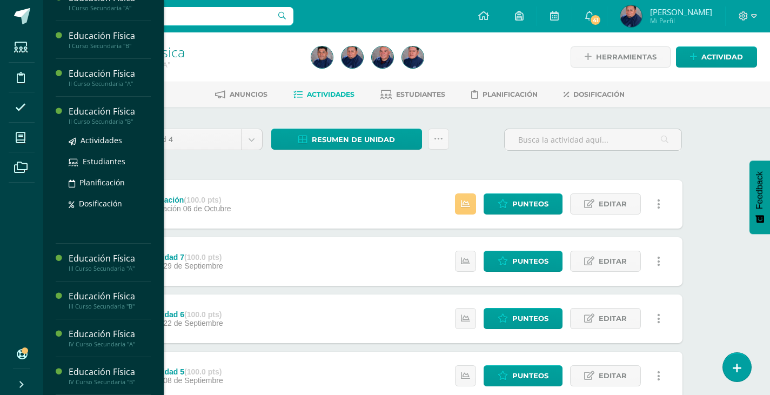
scroll to position [108, 0]
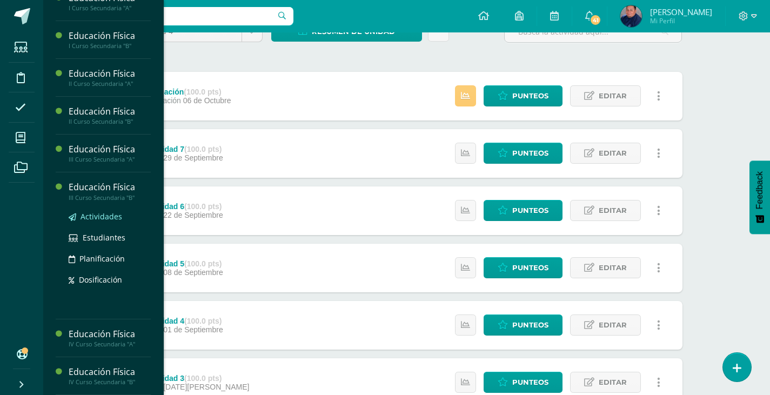
click at [97, 218] on span "Actividades" at bounding box center [102, 216] width 42 height 10
